Goal: Task Accomplishment & Management: Manage account settings

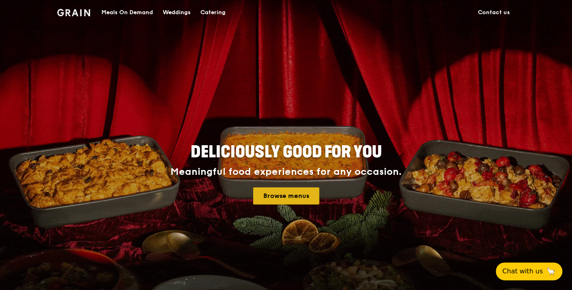
click at [280, 197] on link "Browse menus" at bounding box center [286, 195] width 66 height 17
click at [118, 13] on div "Meals On Demand" at bounding box center [127, 12] width 52 height 24
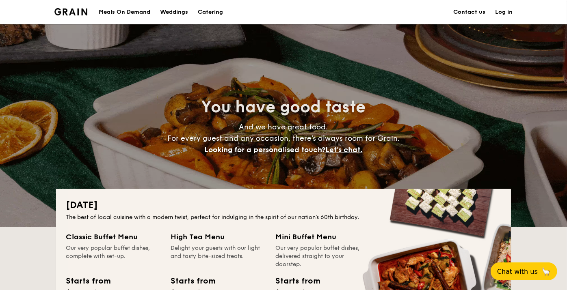
click at [504, 12] on link "Log in" at bounding box center [503, 12] width 17 height 24
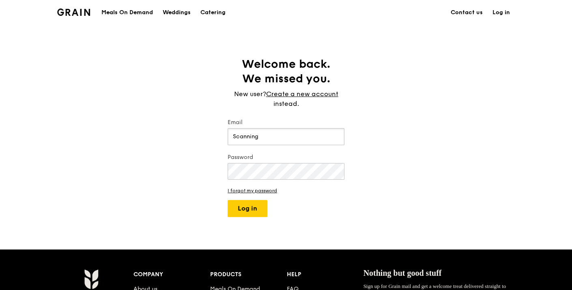
click at [260, 138] on input "Scanning" at bounding box center [286, 136] width 117 height 17
type input "[EMAIL_ADDRESS][DOMAIN_NAME]"
click at [228, 200] on button "Log in" at bounding box center [248, 208] width 40 height 17
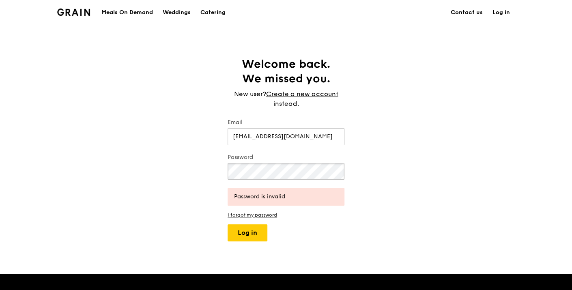
click at [0, 131] on html "Grain logo Meals On Demand Weddings Catering Contact us Log in Welcome back. We…" at bounding box center [286, 250] width 572 height 500
click at [228, 224] on button "Log in" at bounding box center [248, 232] width 40 height 17
click at [0, 147] on html "Grain logo Meals On Demand Weddings Catering Contact us Log in Welcome back. We…" at bounding box center [286, 250] width 572 height 500
click at [228, 224] on button "Log in" at bounding box center [248, 232] width 40 height 17
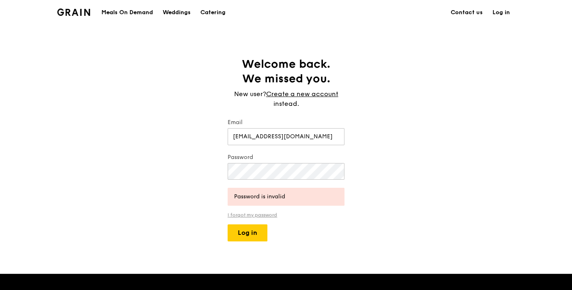
click at [248, 213] on link "I forgot my password" at bounding box center [286, 215] width 117 height 6
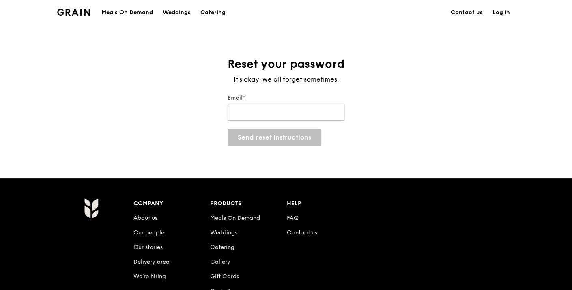
click at [292, 113] on input "Email*" at bounding box center [286, 112] width 117 height 17
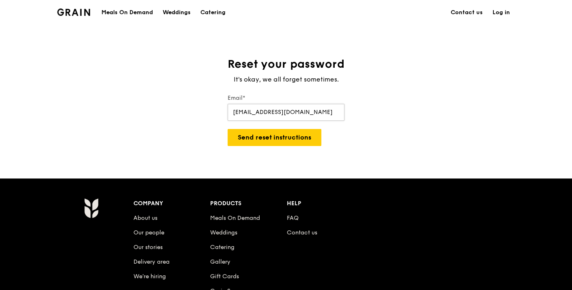
type input "[EMAIL_ADDRESS][DOMAIN_NAME]"
click at [228, 129] on button "Send reset instructions" at bounding box center [275, 137] width 94 height 17
